Goal: Task Accomplishment & Management: Use online tool/utility

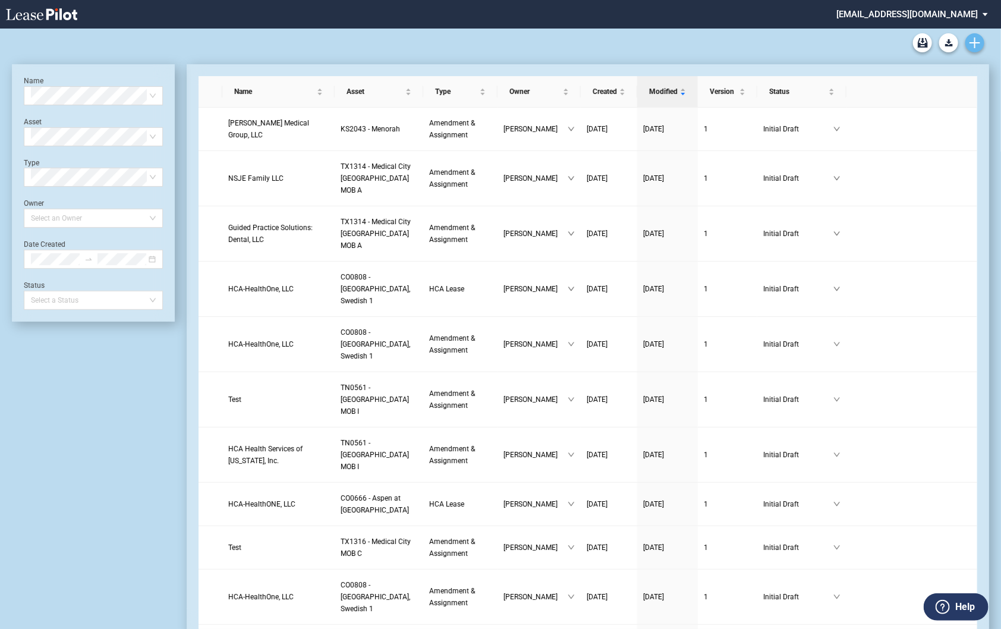
click at [966, 40] on link "Create new document" at bounding box center [974, 42] width 19 height 19
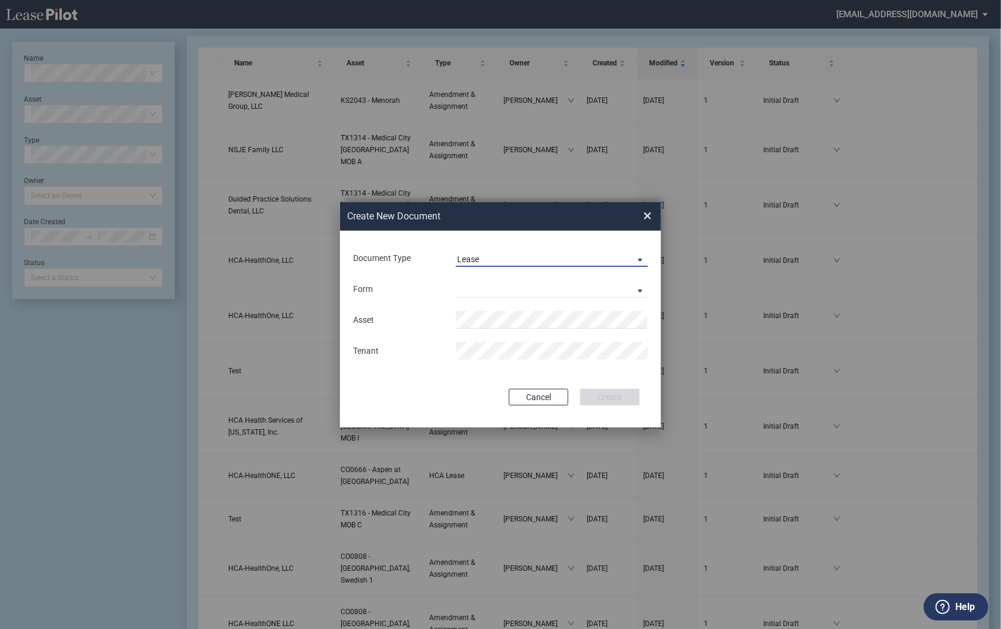
click at [494, 259] on span "Lease" at bounding box center [542, 260] width 171 height 12
click at [493, 295] on md-option "Amendment" at bounding box center [552, 287] width 211 height 29
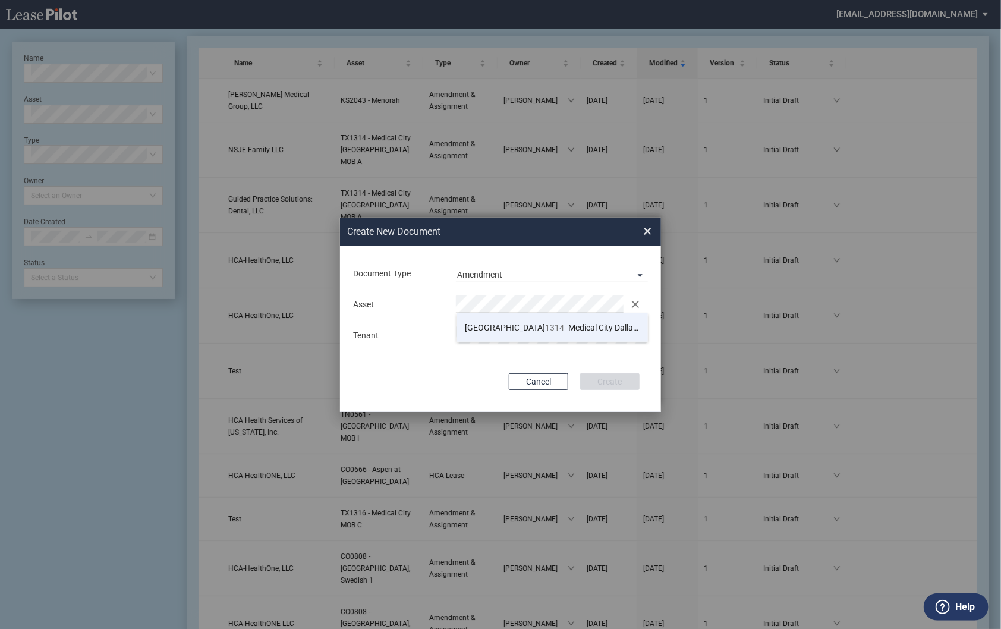
click at [503, 330] on span "TX 1314 - Medical City Dallas MOB A" at bounding box center [565, 328] width 200 height 10
click at [617, 378] on button "Create" at bounding box center [609, 381] width 59 height 17
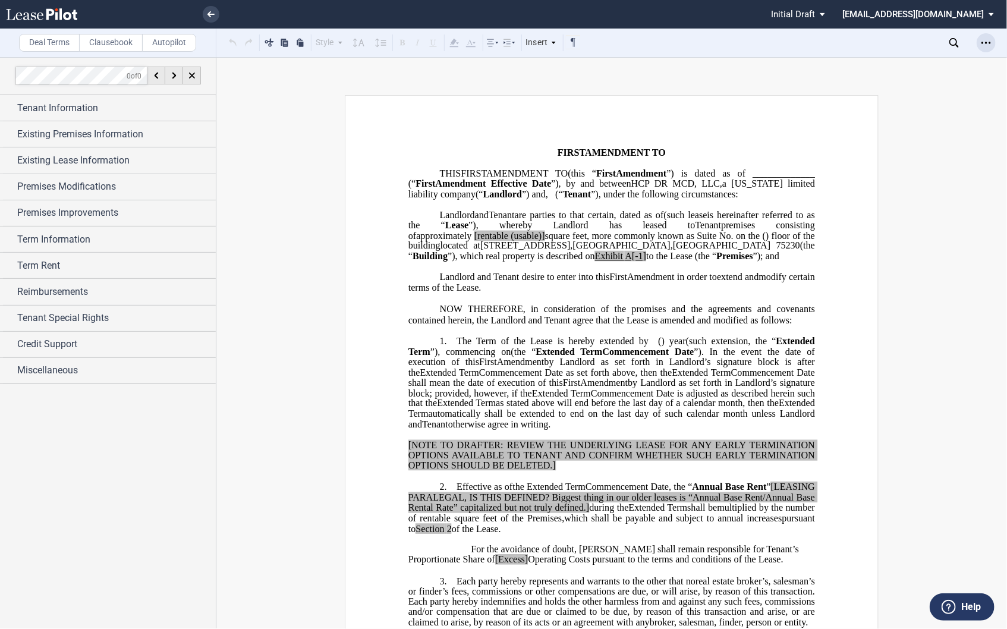
click at [981, 42] on icon "Open Lease options menu" at bounding box center [986, 43] width 10 height 10
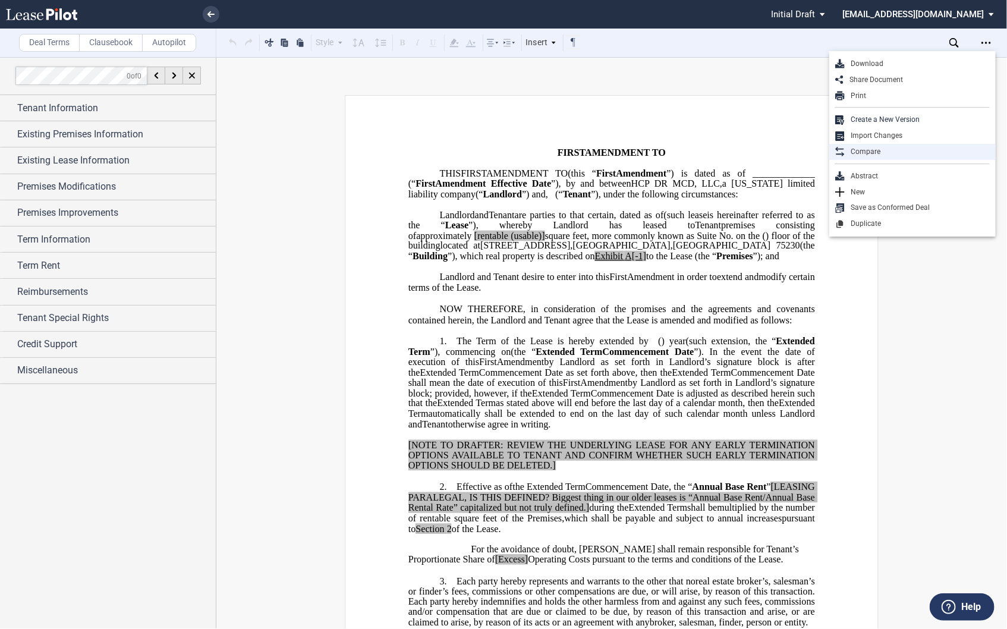
click at [922, 152] on div "Compare" at bounding box center [916, 152] width 145 height 10
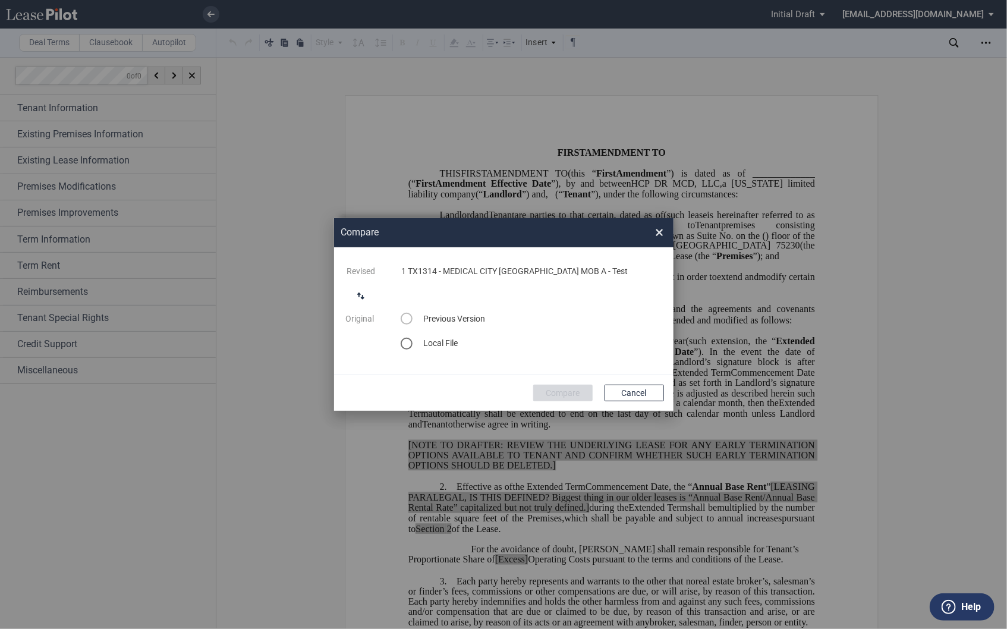
click at [357, 295] on md-icon "switch comparison direction" at bounding box center [361, 296] width 14 height 14
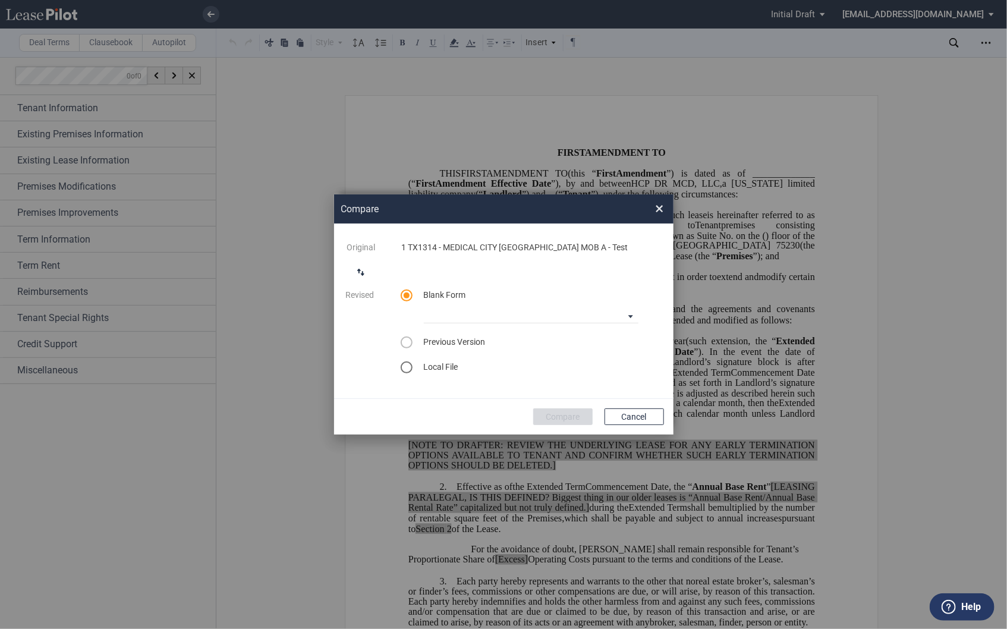
click at [425, 367] on span "Local File" at bounding box center [441, 367] width 34 height 10
click at [406, 365] on div "select word doc" at bounding box center [407, 367] width 12 height 12
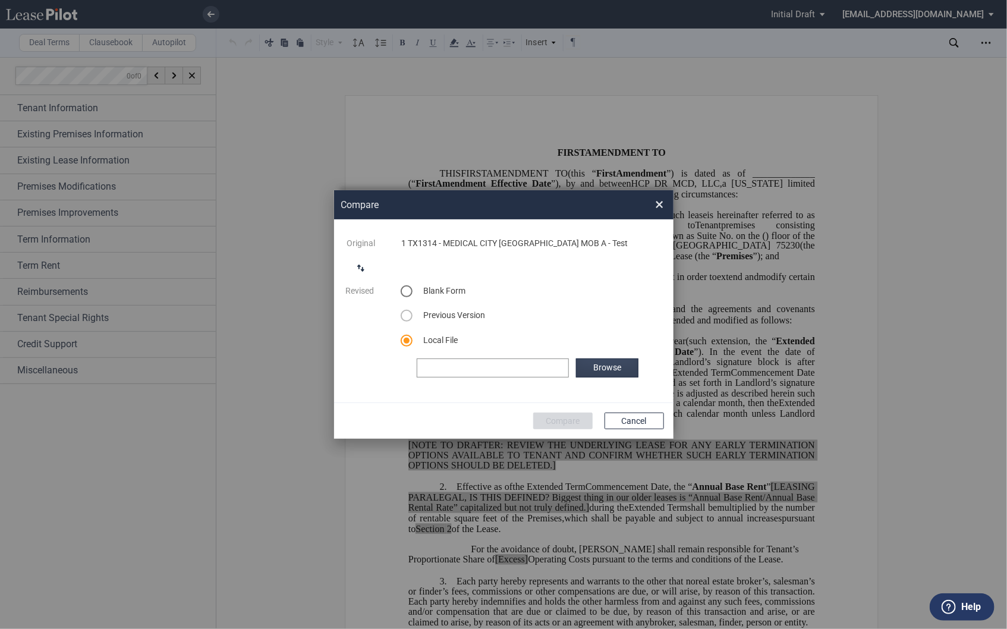
click at [598, 369] on label "Browse" at bounding box center [607, 367] width 62 height 19
click at [555, 420] on button "Compare" at bounding box center [562, 420] width 59 height 17
